Goal: Task Accomplishment & Management: Use online tool/utility

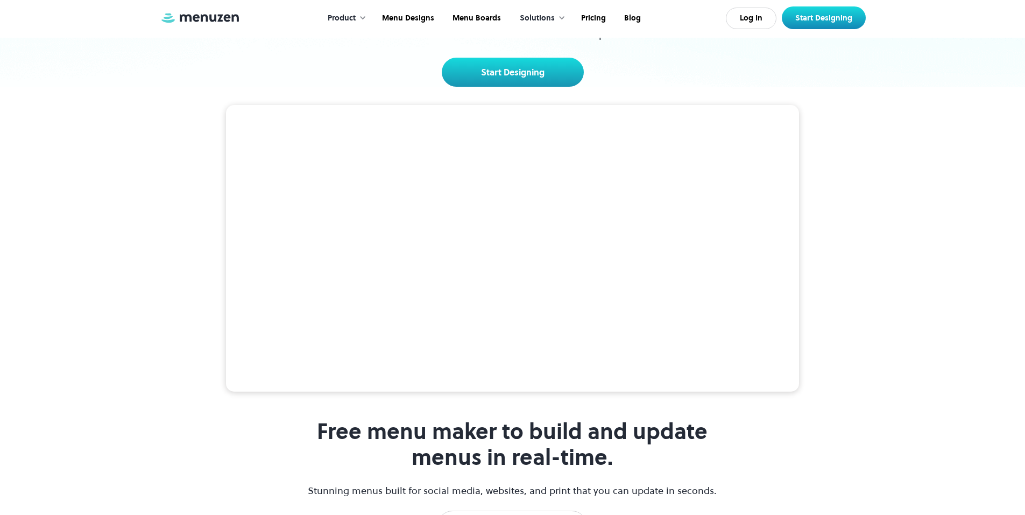
scroll to position [161, 0]
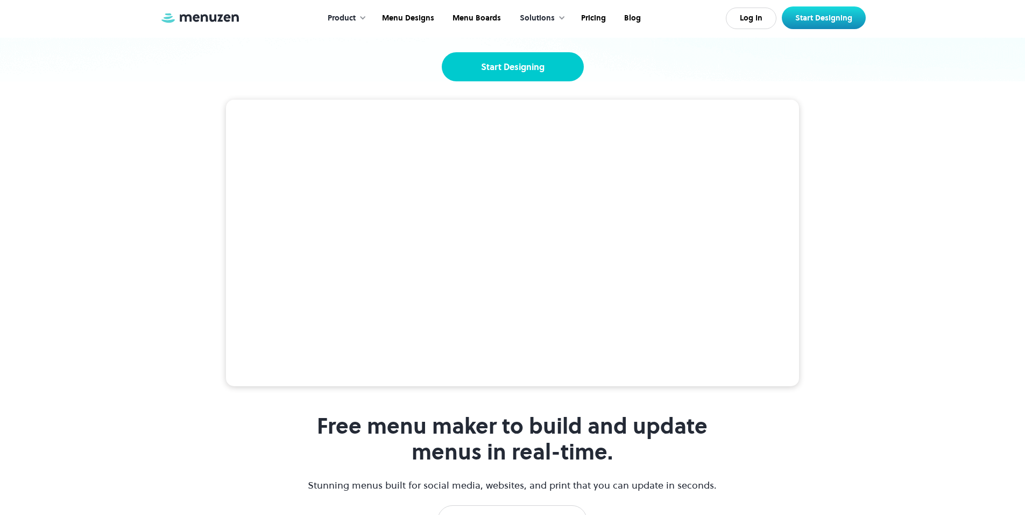
click at [519, 73] on link "Start Designing" at bounding box center [513, 66] width 142 height 29
